Goal: Task Accomplishment & Management: Use online tool/utility

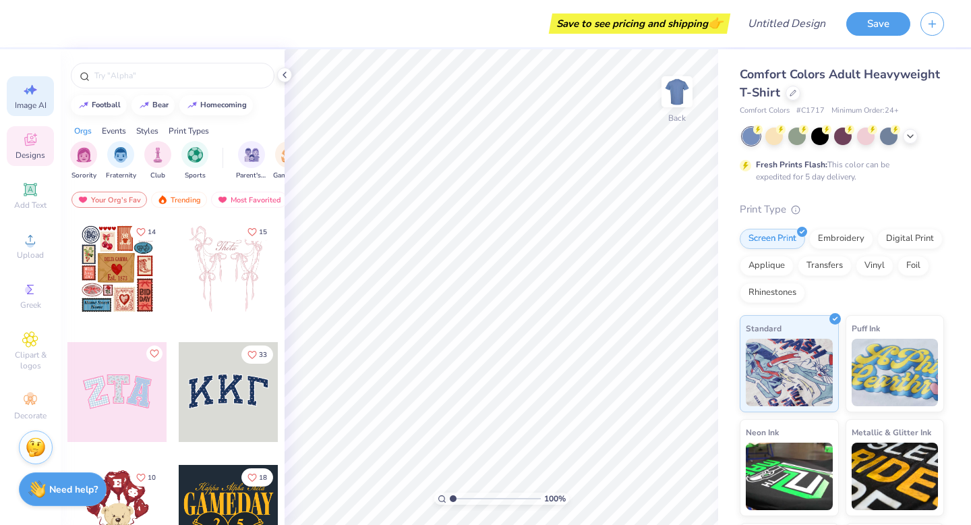
click at [22, 82] on icon at bounding box center [30, 90] width 16 height 16
select select "4"
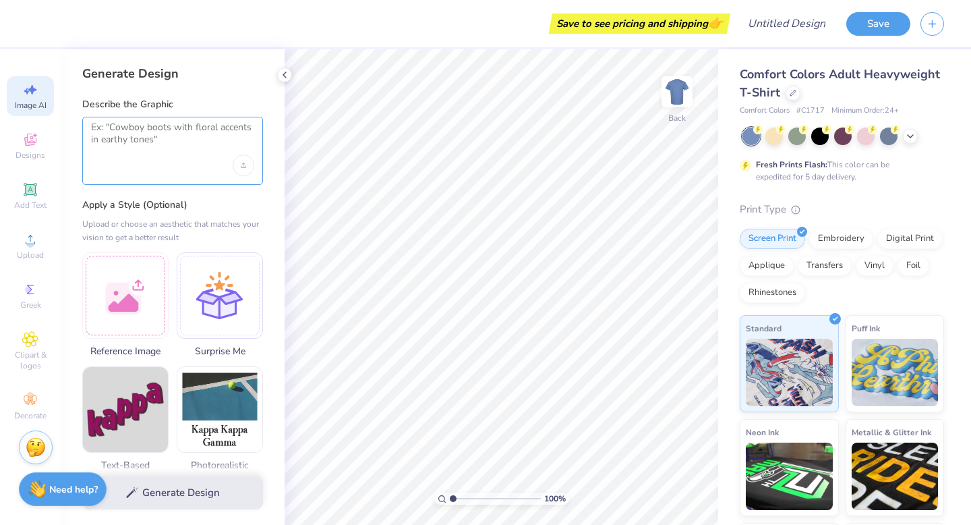
click at [165, 123] on textarea at bounding box center [172, 138] width 163 height 34
click at [26, 341] on icon at bounding box center [30, 339] width 16 height 16
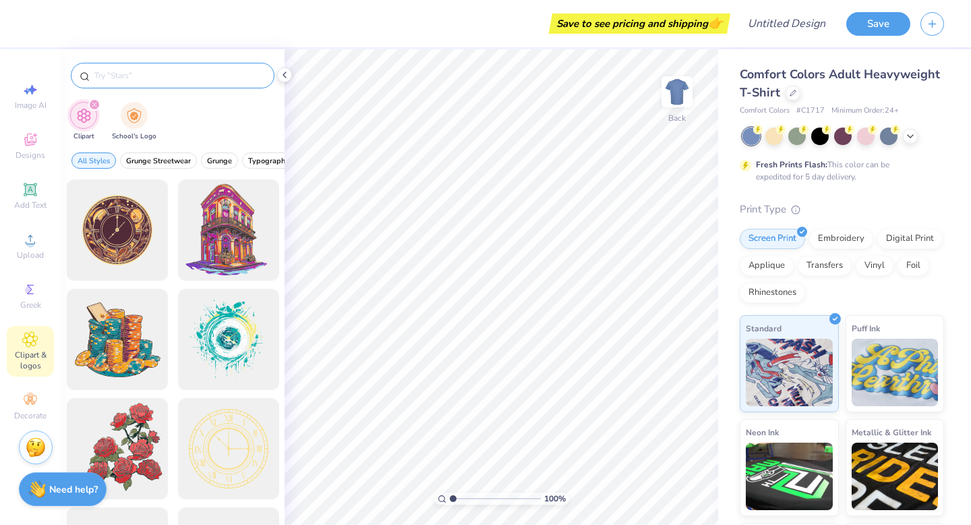
click at [187, 70] on input "text" at bounding box center [179, 75] width 173 height 13
type input "blue hen"
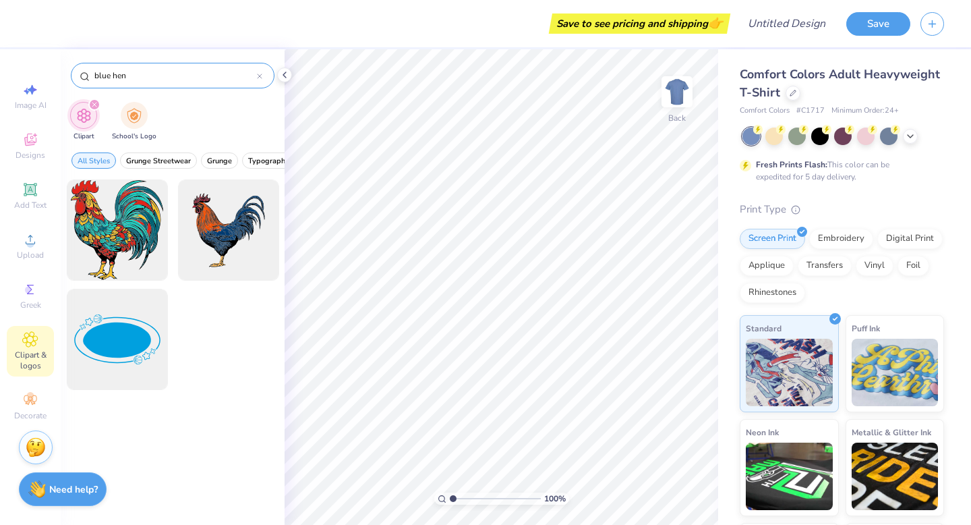
click at [190, 76] on input "blue hen" at bounding box center [175, 75] width 164 height 13
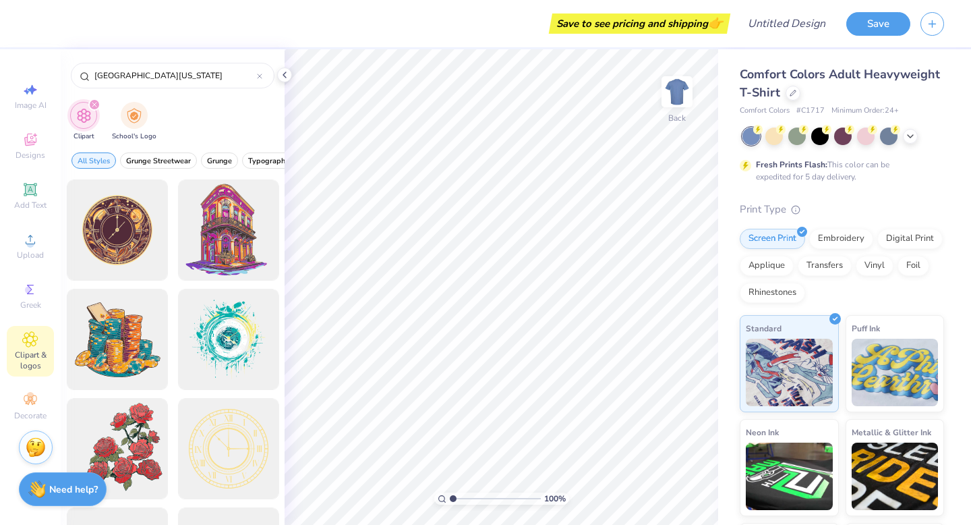
type input "university of delaware"
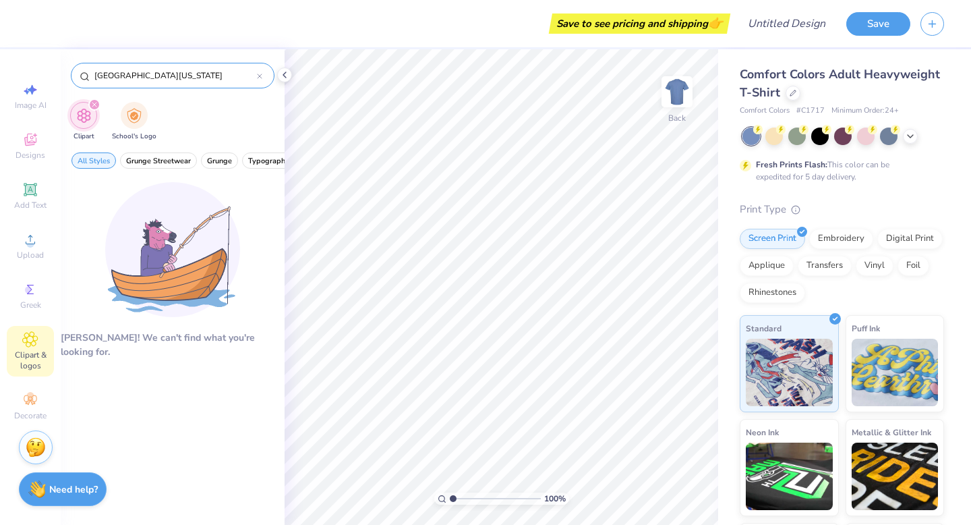
click at [158, 79] on input "university of delaware" at bounding box center [175, 75] width 164 height 13
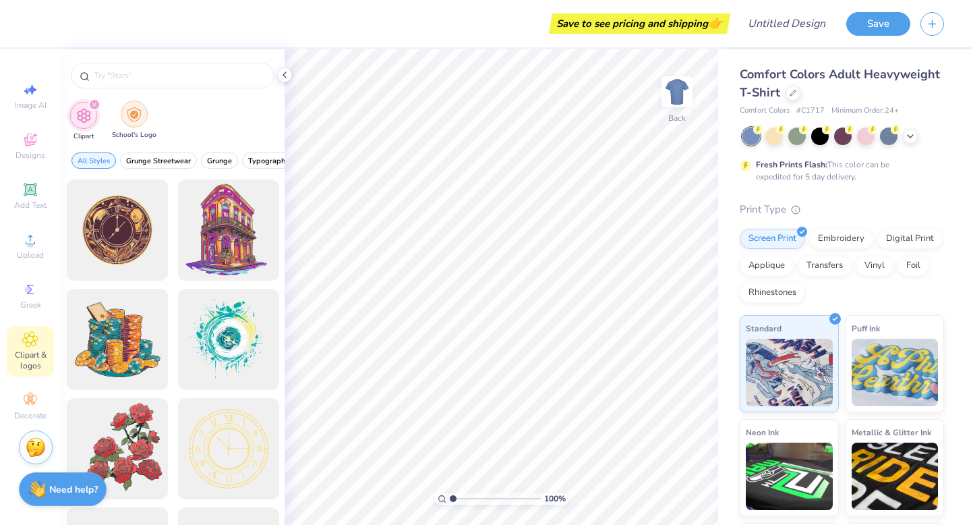
click at [140, 111] on div "filter for School's Logo" at bounding box center [134, 113] width 27 height 27
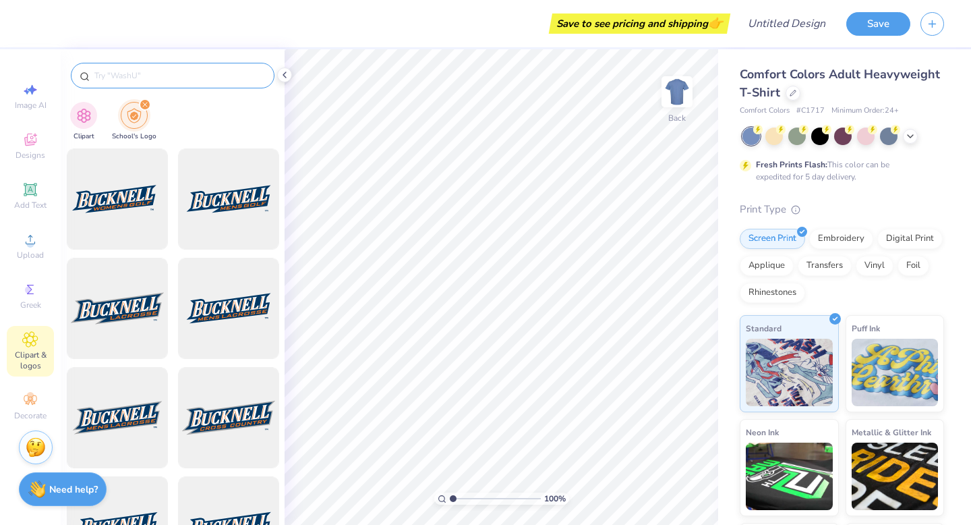
click at [156, 67] on div at bounding box center [173, 76] width 204 height 26
click at [156, 75] on input "text" at bounding box center [179, 75] width 173 height 13
type input "udel"
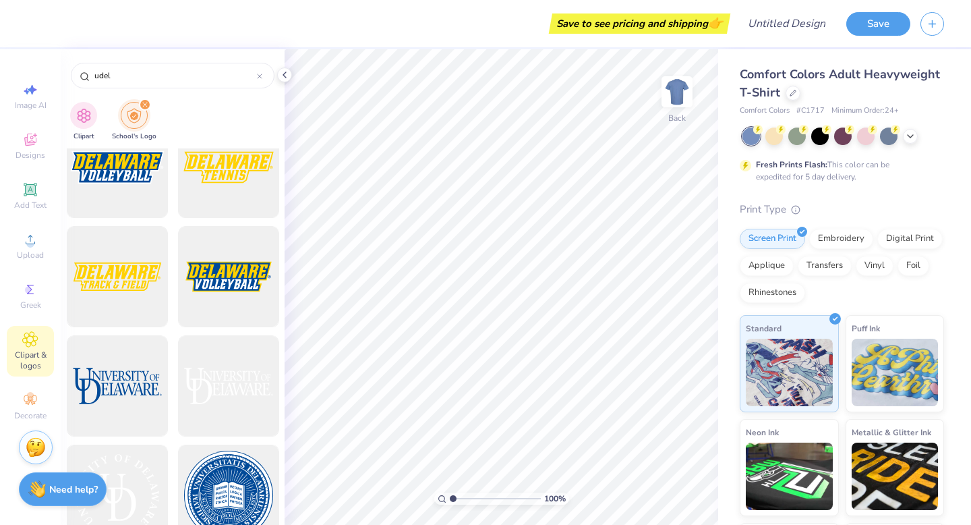
scroll to position [31, 0]
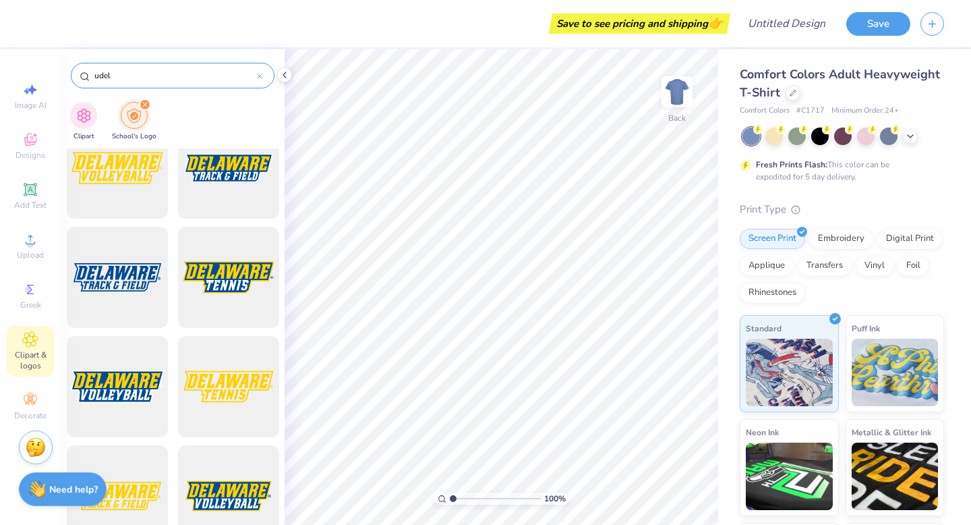
click at [142, 76] on input "udel" at bounding box center [175, 75] width 164 height 13
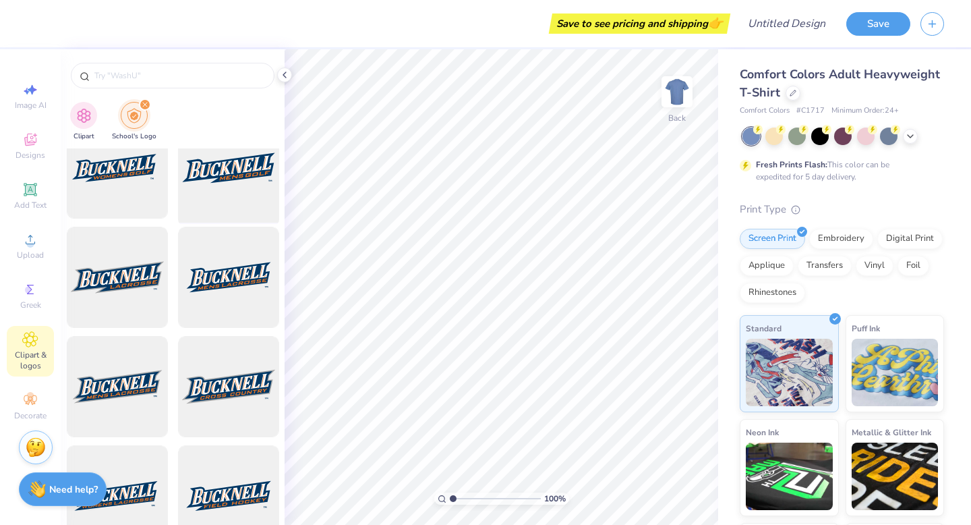
scroll to position [0, 0]
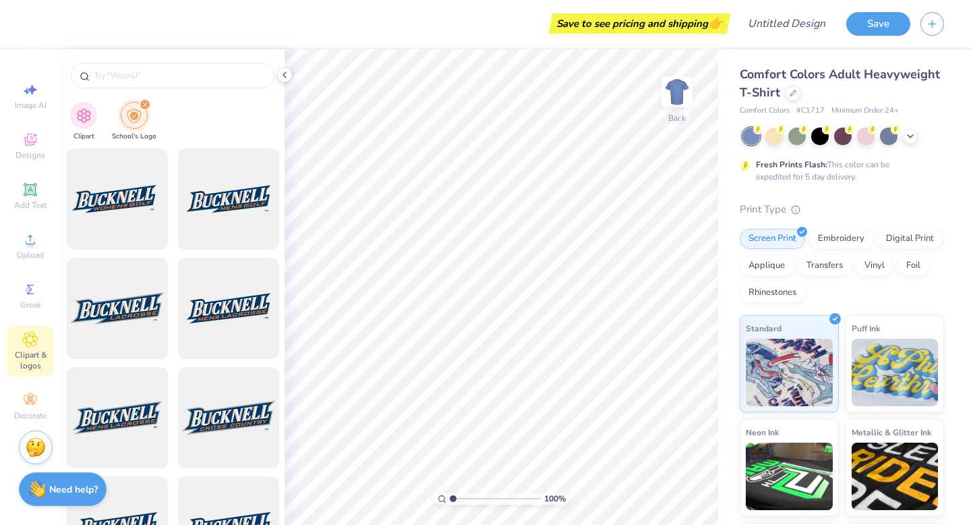
click at [143, 101] on div "filter for School's Logo" at bounding box center [145, 104] width 12 height 12
click at [146, 101] on div "filter for School's Logo" at bounding box center [145, 104] width 12 height 12
click at [26, 150] on span "Designs" at bounding box center [31, 155] width 30 height 11
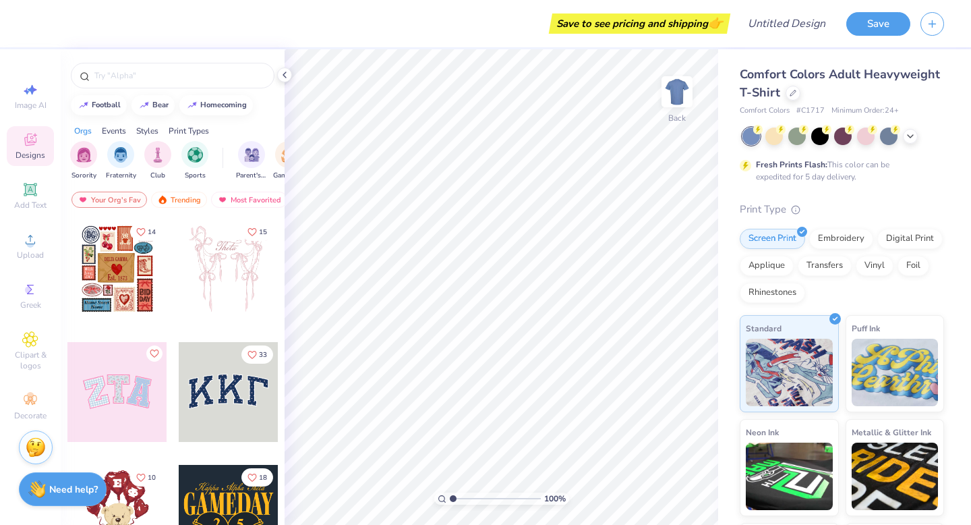
click at [30, 74] on div "Image AI Designs Add Text Upload Greek Clipart & logos Decorate" at bounding box center [30, 286] width 61 height 475
click at [30, 104] on span "Image AI" at bounding box center [31, 105] width 32 height 11
select select "4"
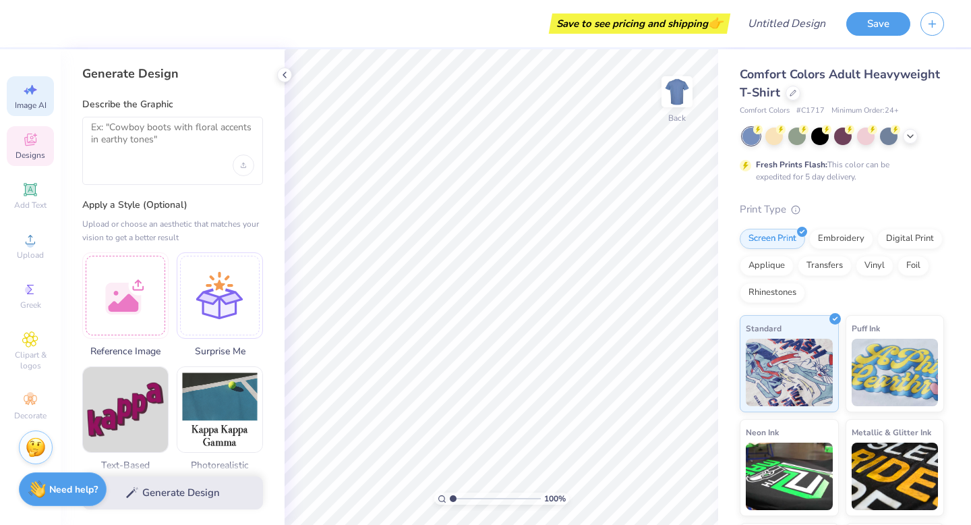
click at [36, 161] on div "Designs" at bounding box center [30, 146] width 47 height 40
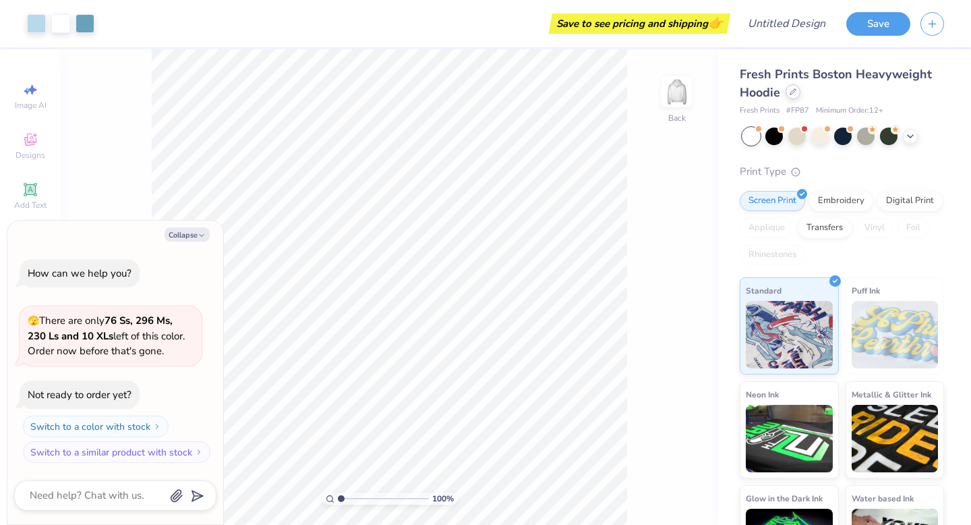
click at [794, 99] on div at bounding box center [793, 91] width 15 height 15
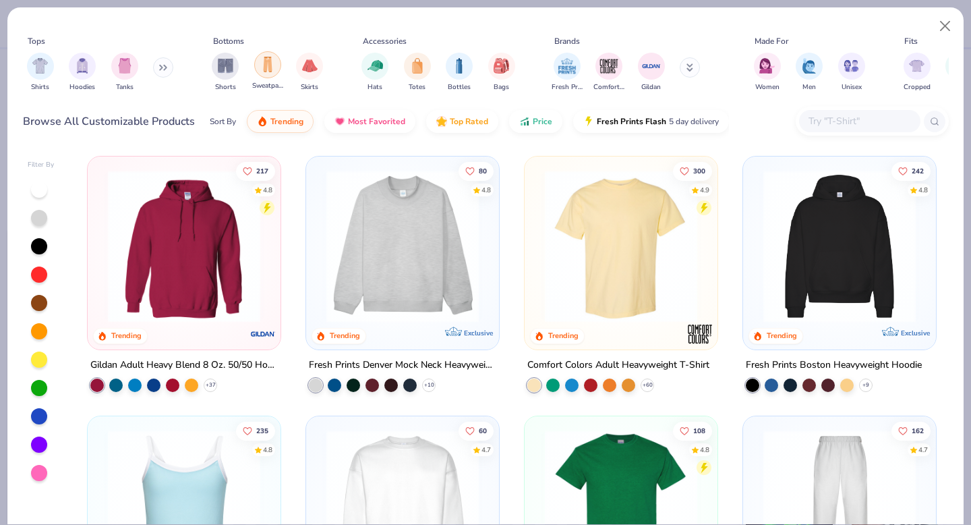
click at [261, 69] on img "filter for Sweatpants" at bounding box center [267, 65] width 15 height 16
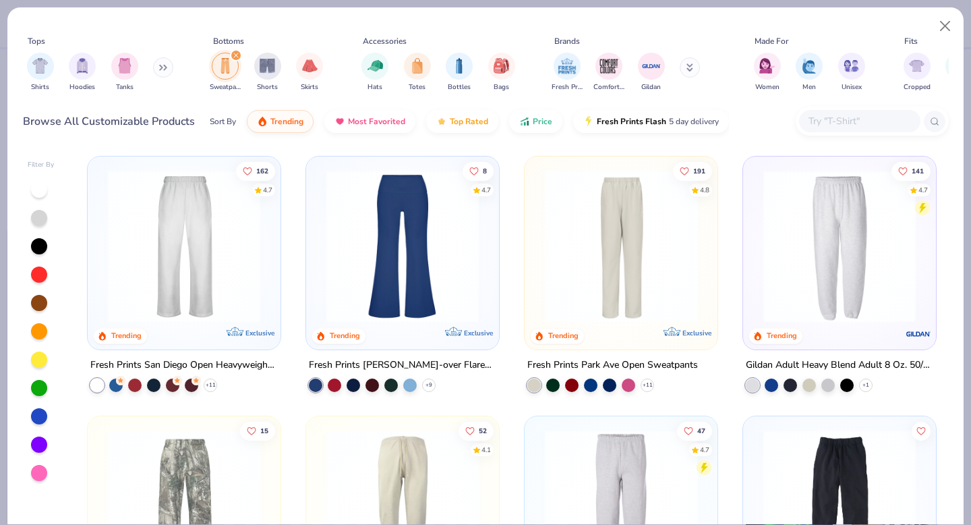
click at [233, 270] on img at bounding box center [184, 246] width 166 height 152
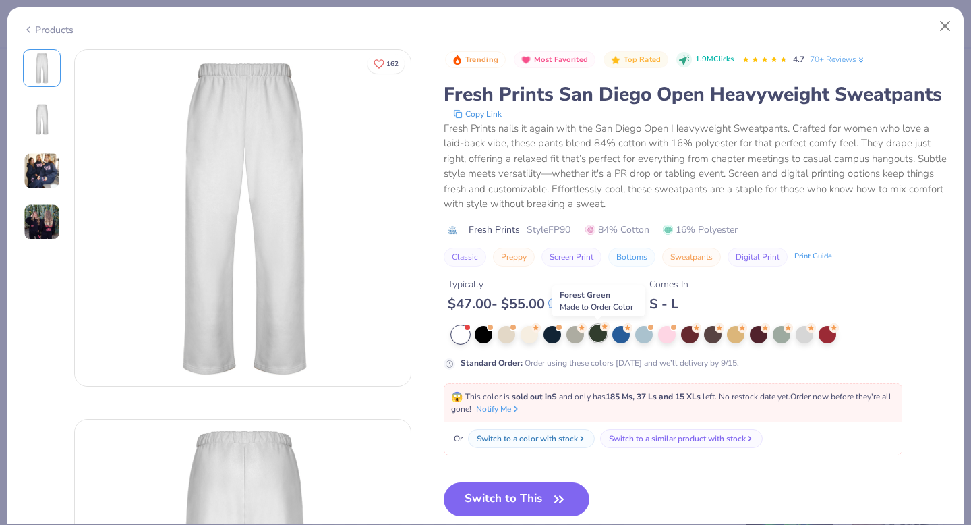
click at [595, 339] on div at bounding box center [598, 333] width 18 height 18
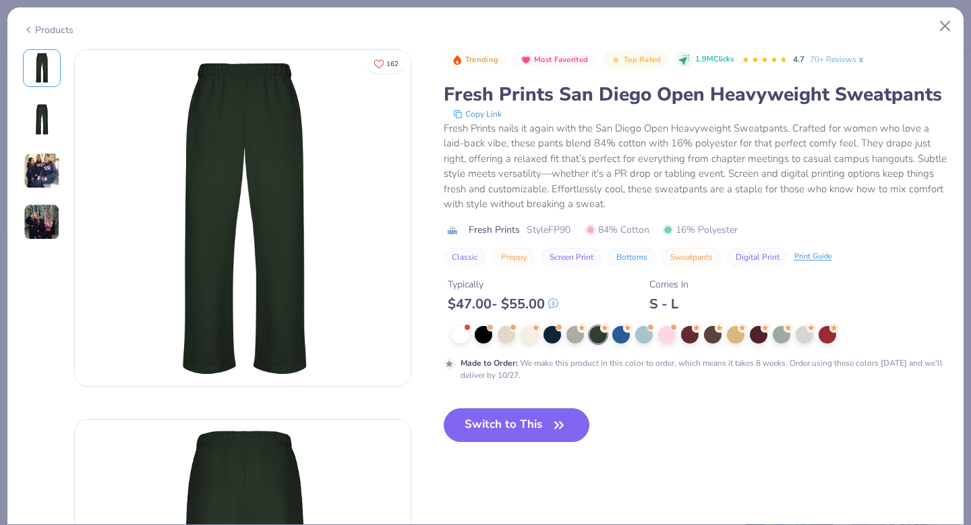
click at [48, 182] on img at bounding box center [42, 170] width 36 height 36
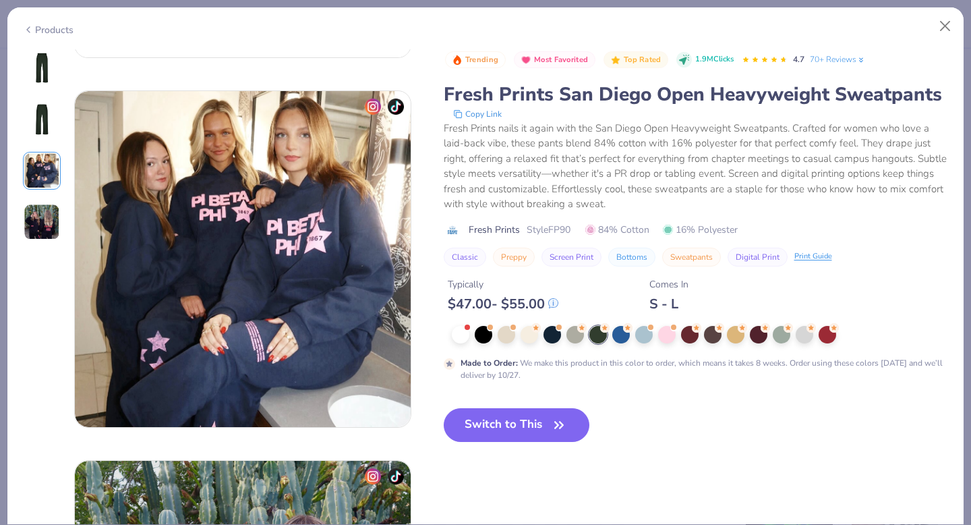
scroll to position [739, 0]
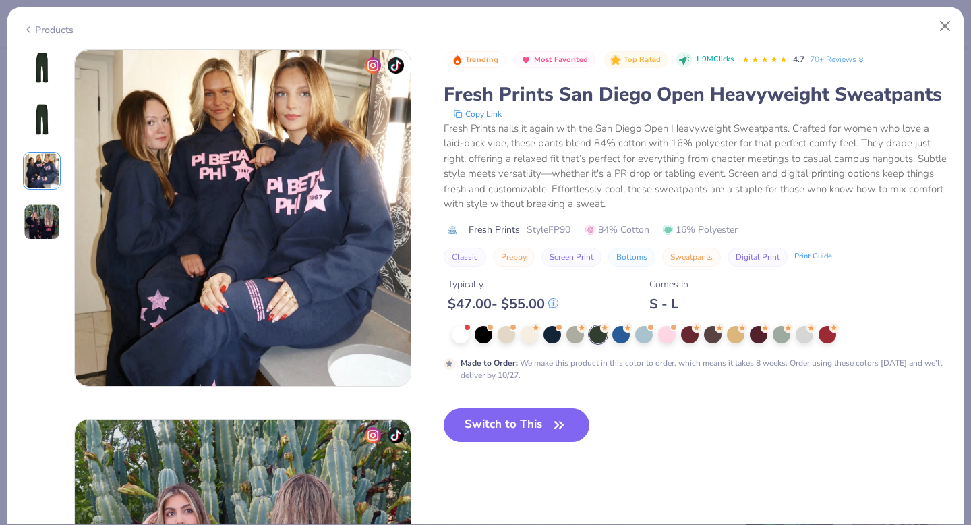
click at [40, 216] on img at bounding box center [42, 222] width 36 height 36
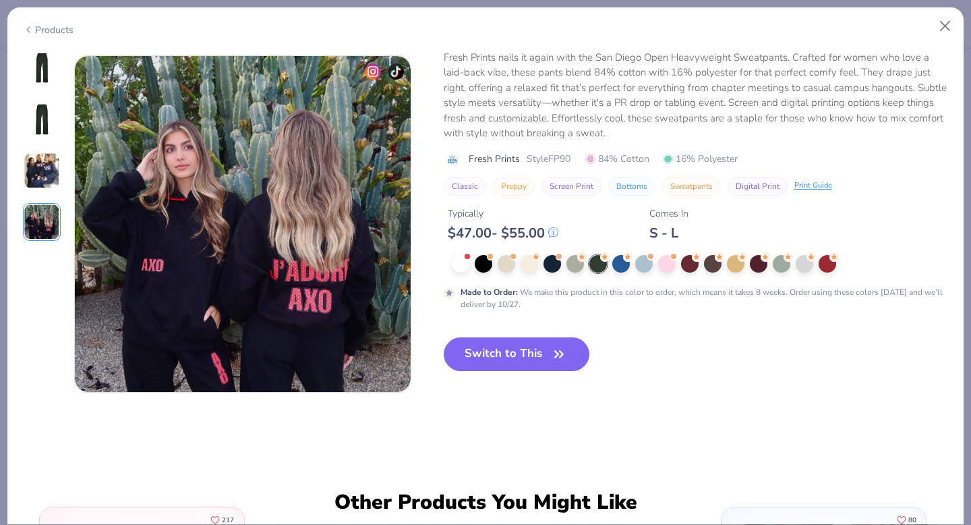
scroll to position [1101, 0]
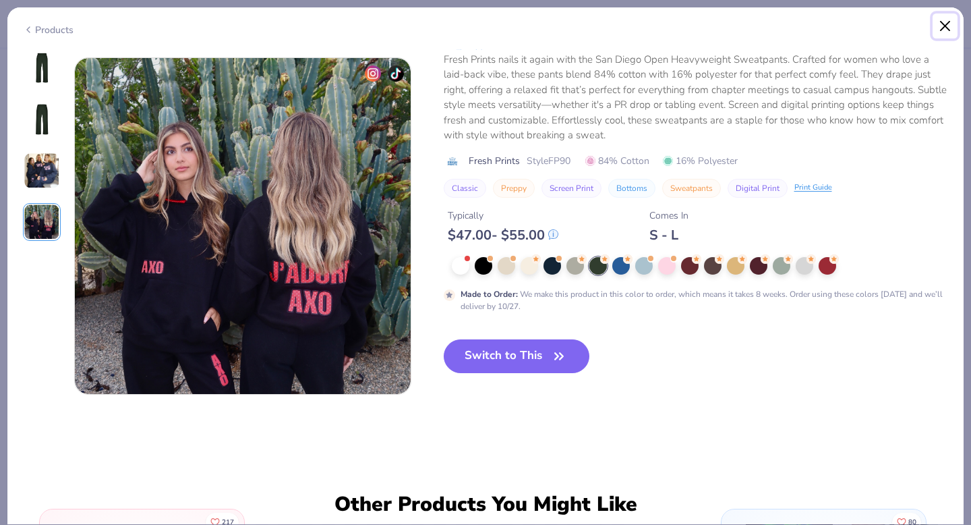
click at [943, 28] on button "Close" at bounding box center [946, 26] width 26 height 26
type textarea "x"
